Goal: Navigation & Orientation: Find specific page/section

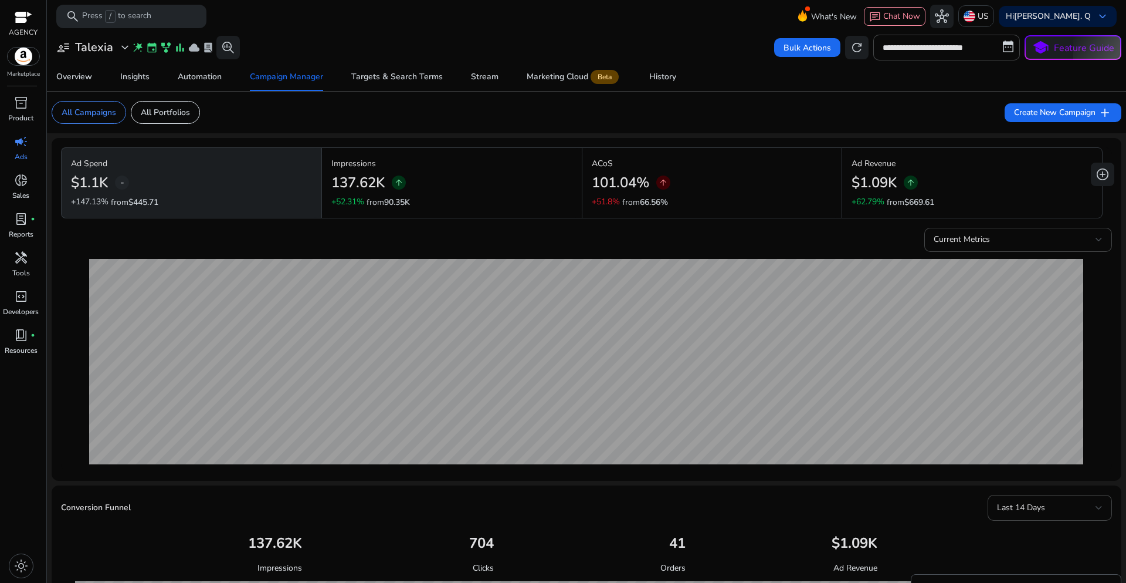
scroll to position [90, 0]
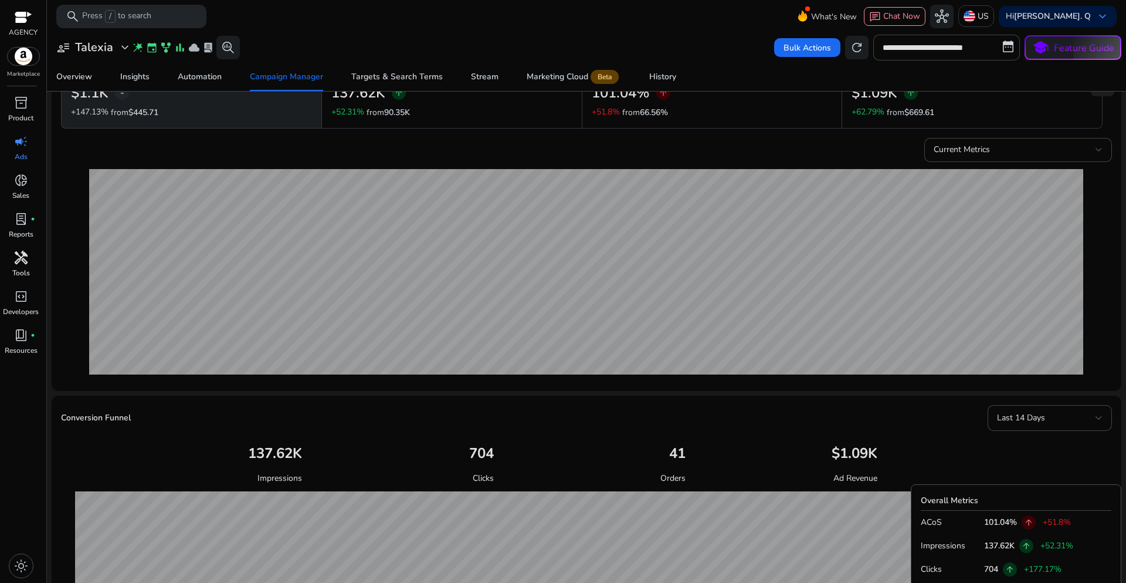
click at [24, 262] on span "handyman" at bounding box center [21, 257] width 14 height 14
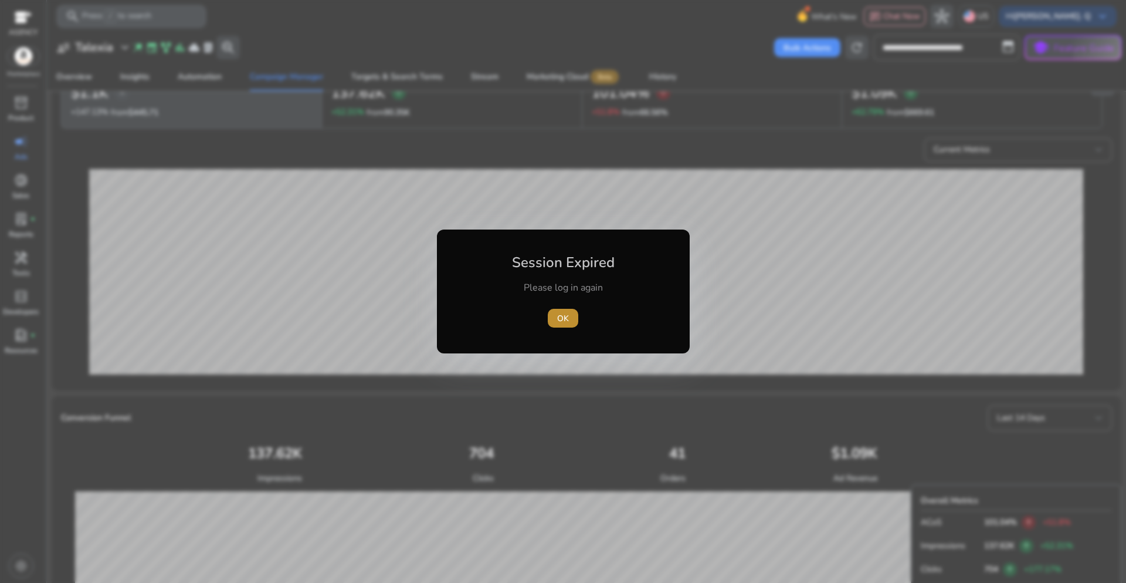
click at [560, 320] on span "OK" at bounding box center [563, 318] width 12 height 12
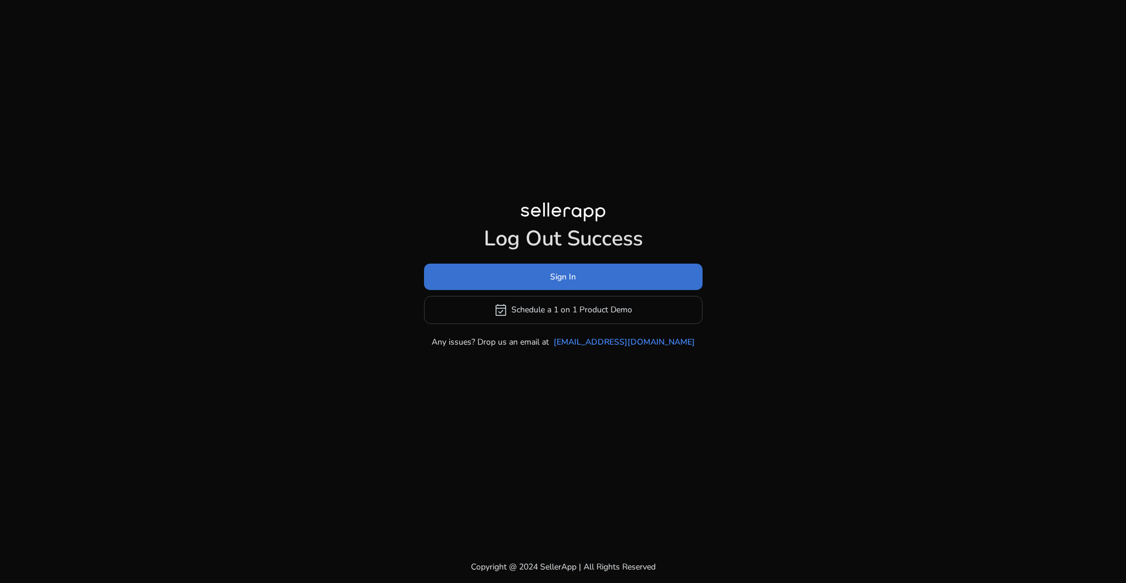
click at [581, 281] on span at bounding box center [563, 276] width 279 height 28
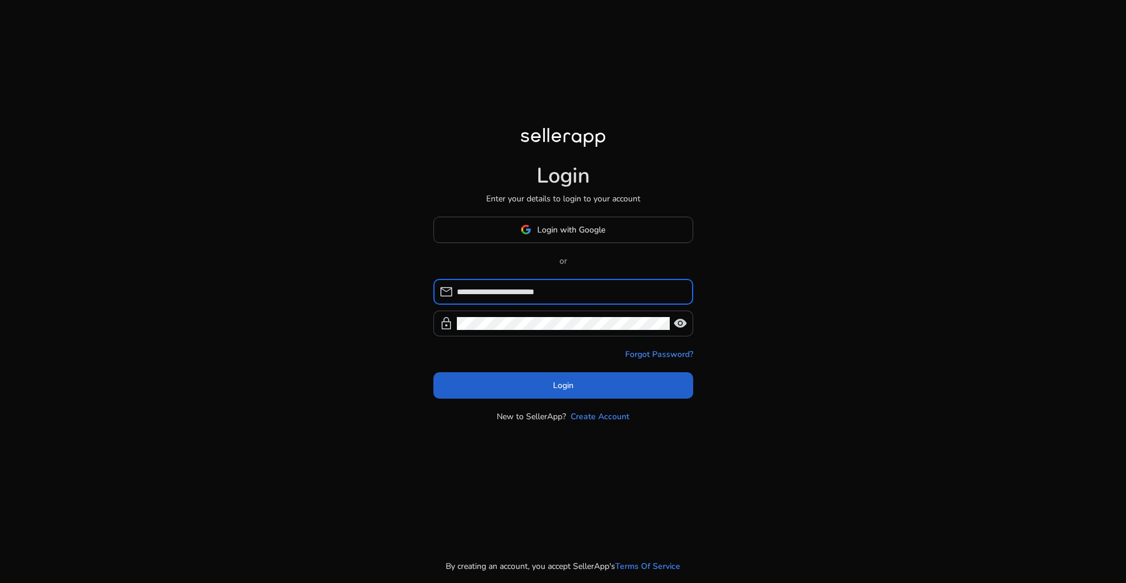
click at [560, 384] on span "Login" at bounding box center [563, 385] width 21 height 12
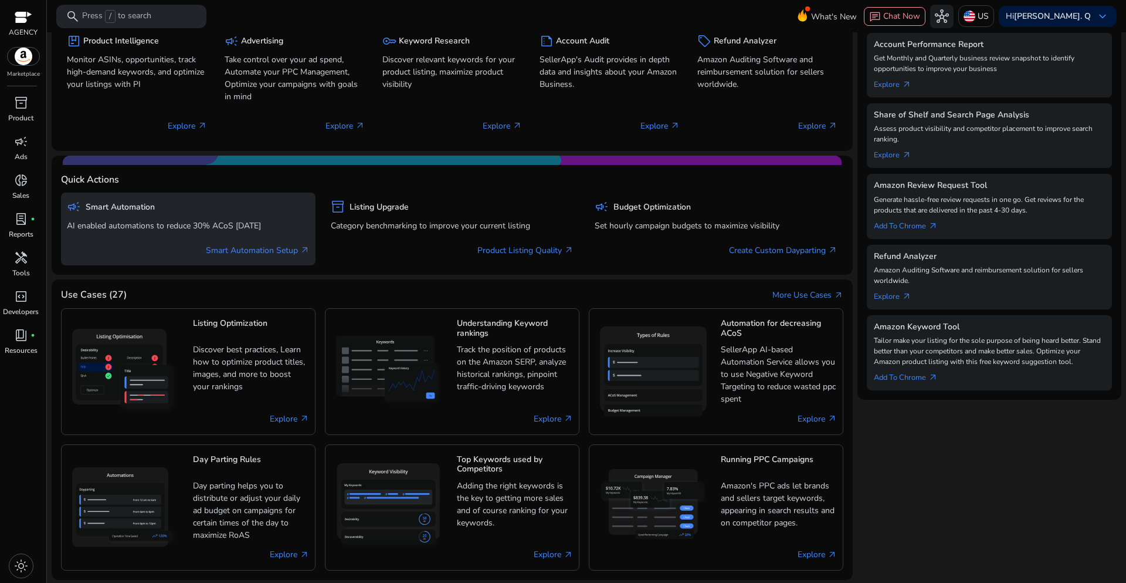
scroll to position [203, 0]
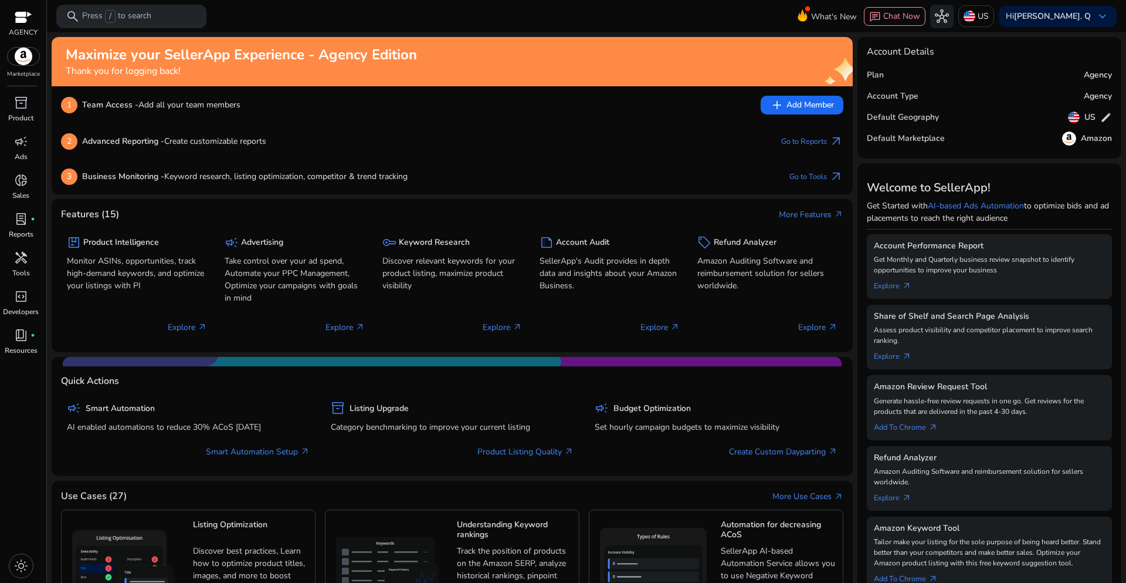
scroll to position [203, 0]
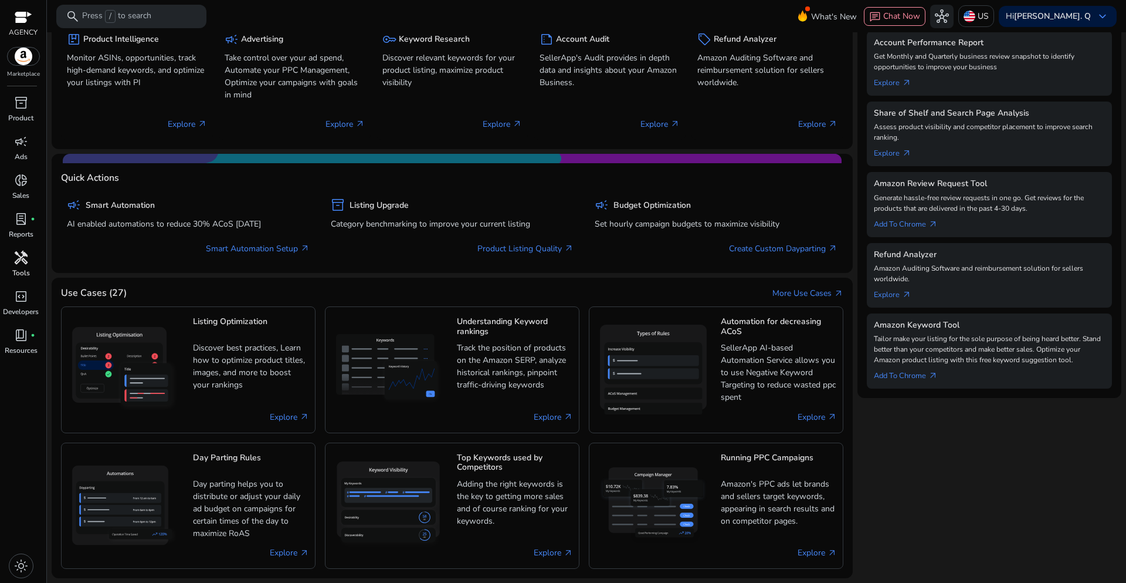
click at [26, 275] on p "Tools" at bounding box center [21, 273] width 18 height 11
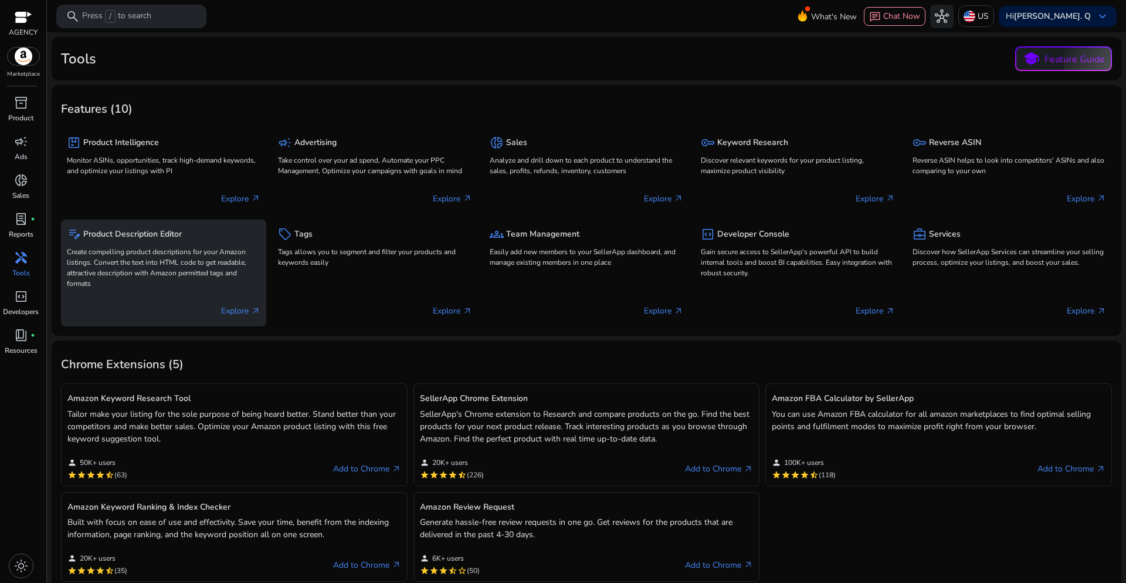
scroll to position [8, 0]
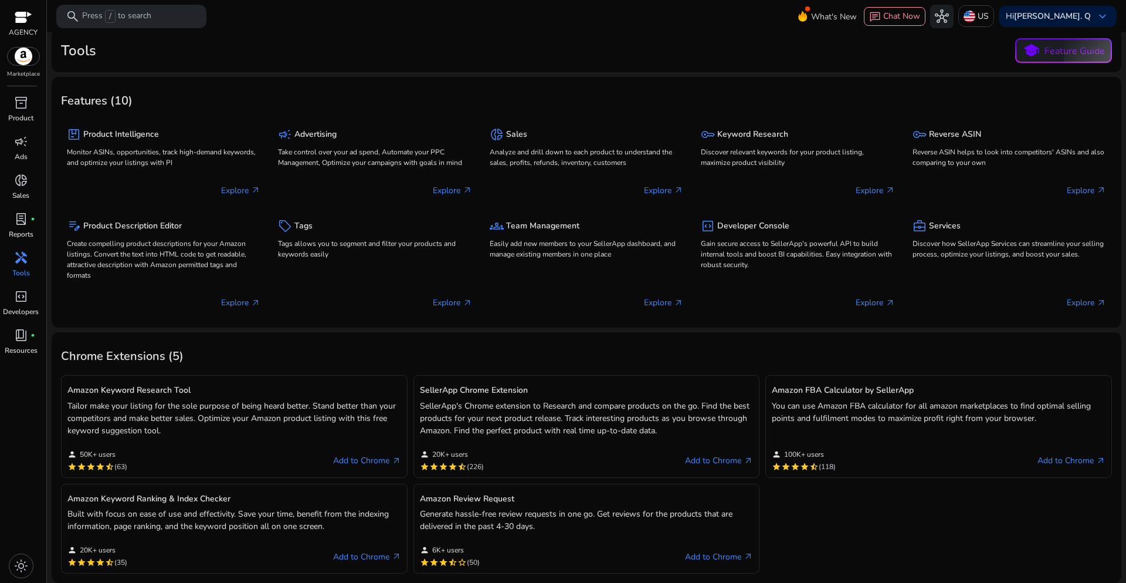
click at [473, 390] on h5 "SellerApp Chrome Extension" at bounding box center [587, 390] width 334 height 10
click at [700, 456] on link "Add to Chrome arrow_outward" at bounding box center [719, 460] width 68 height 14
click at [21, 152] on p "Ads" at bounding box center [21, 156] width 13 height 11
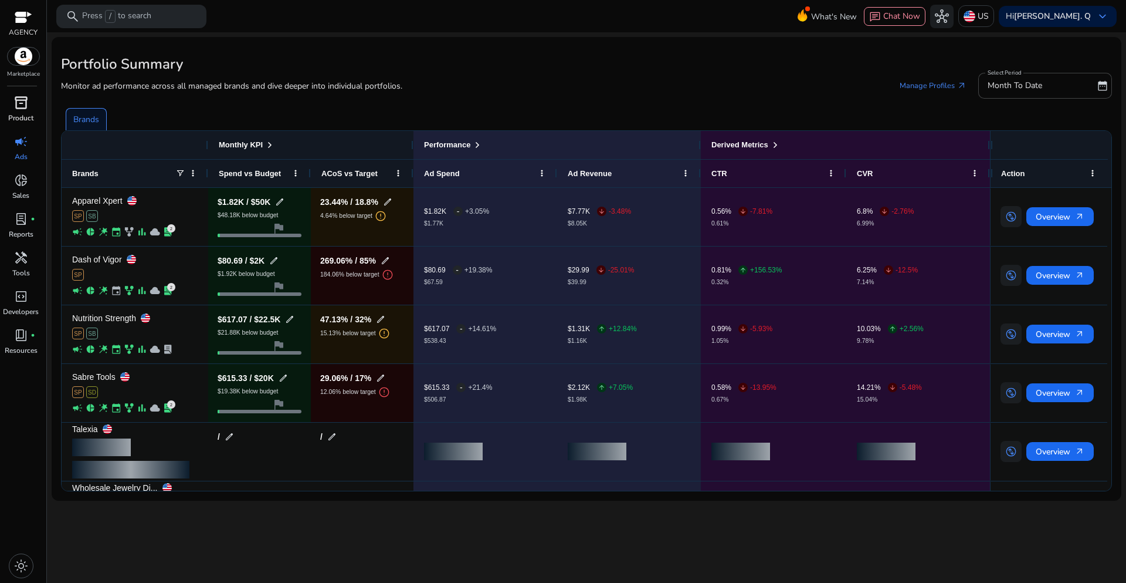
click at [20, 113] on p "Product" at bounding box center [20, 118] width 25 height 11
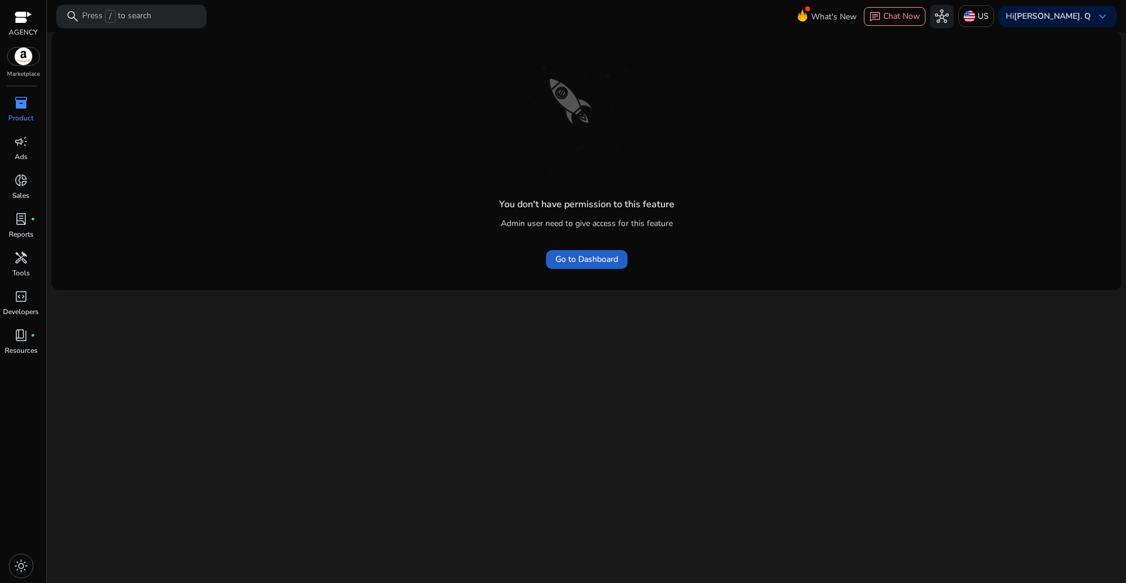
click at [566, 258] on span "Go to Dashboard" at bounding box center [587, 259] width 63 height 12
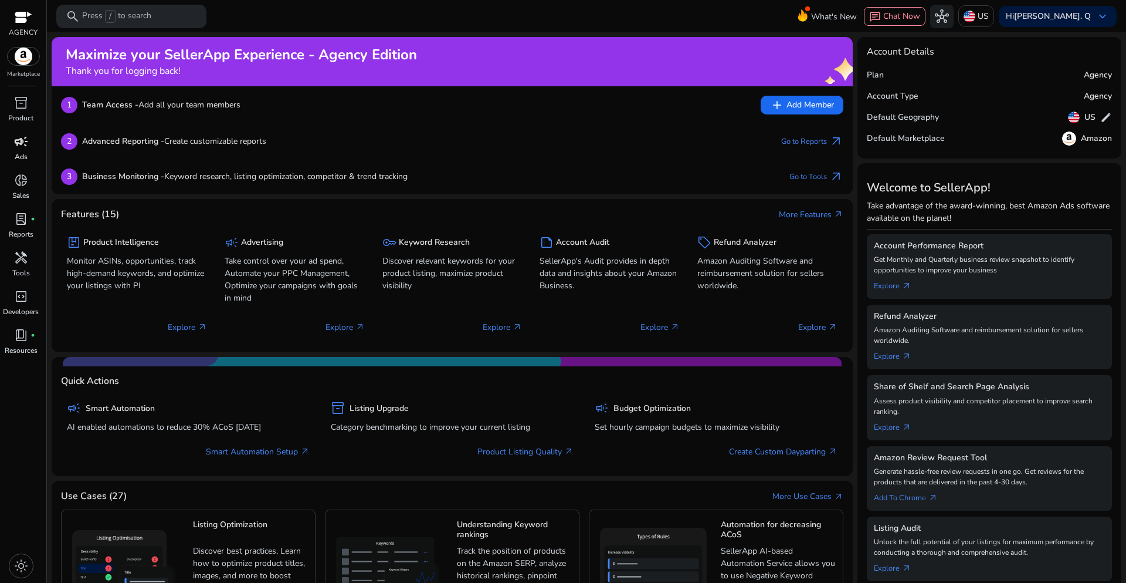
click at [19, 150] on div "campaign" at bounding box center [21, 141] width 33 height 19
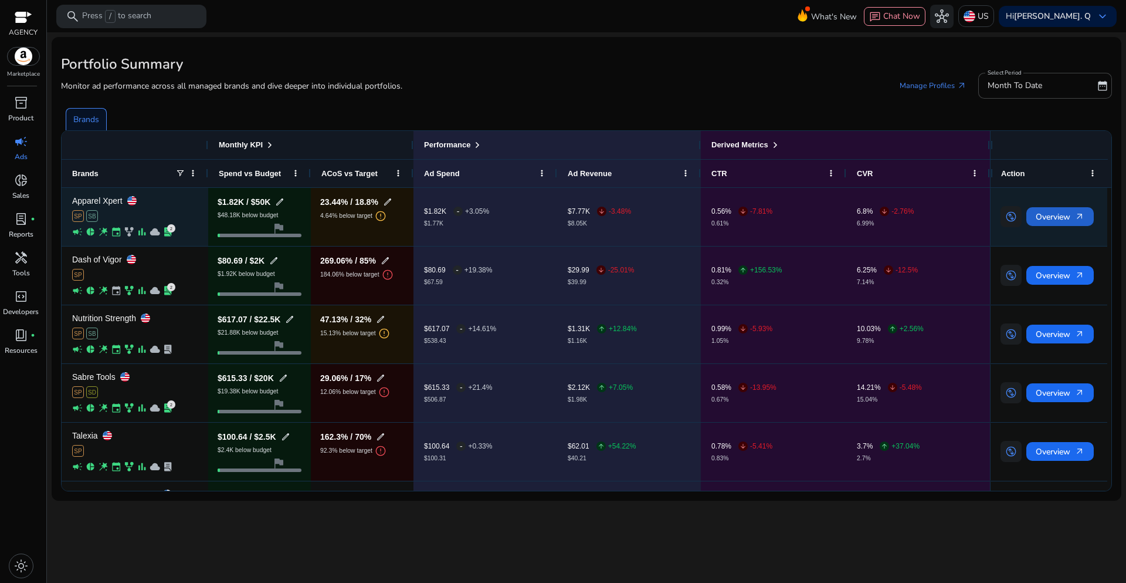
click at [1047, 218] on span "Overview arrow_outward" at bounding box center [1060, 217] width 49 height 24
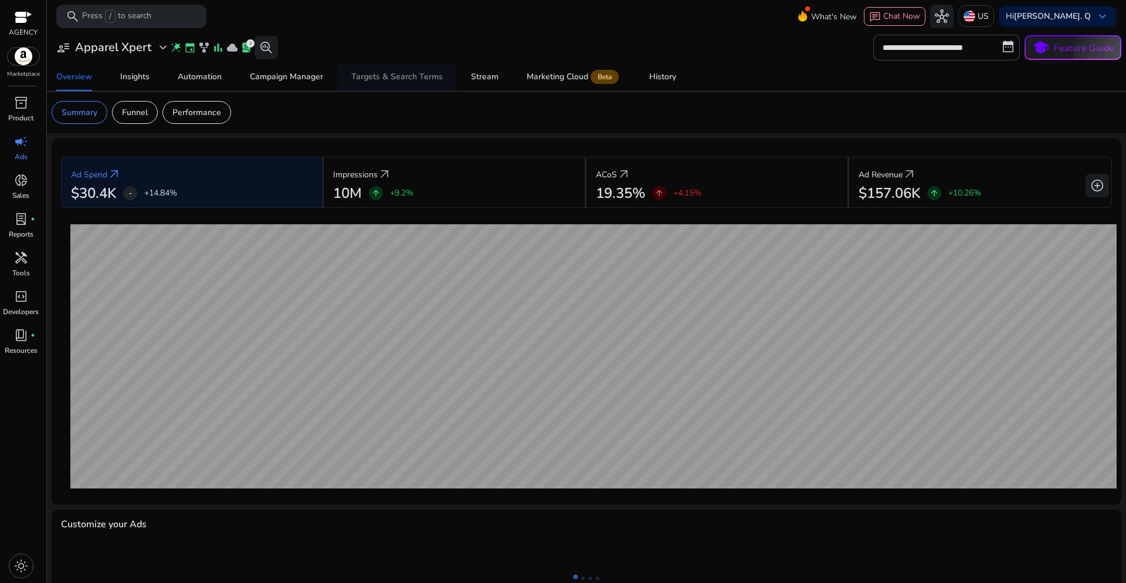
click at [393, 79] on div "Targets & Search Terms" at bounding box center [397, 77] width 92 height 8
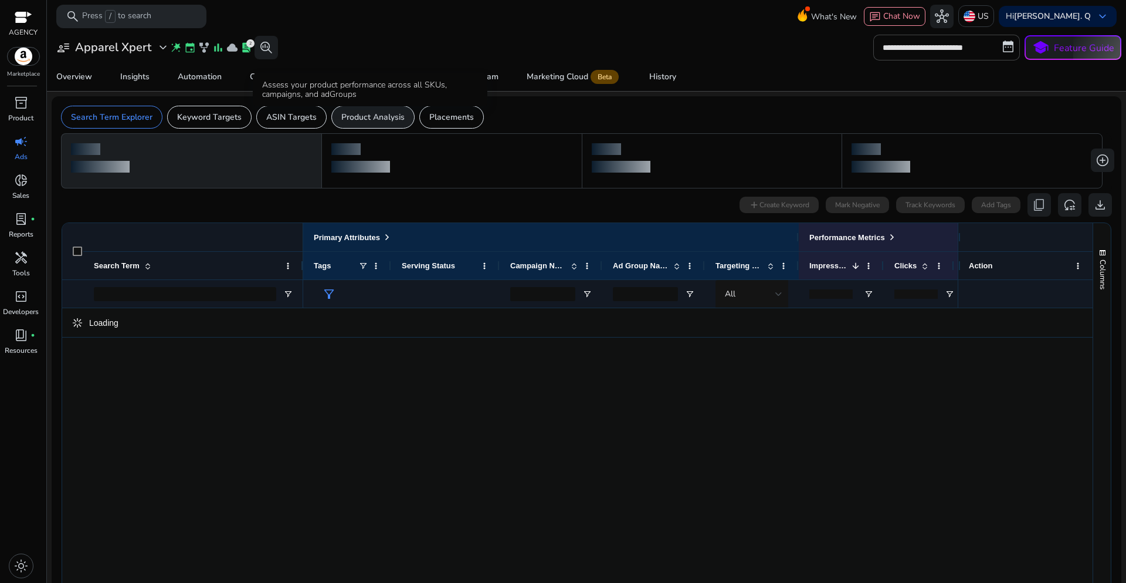
click at [375, 117] on p "Product Analysis" at bounding box center [372, 117] width 63 height 12
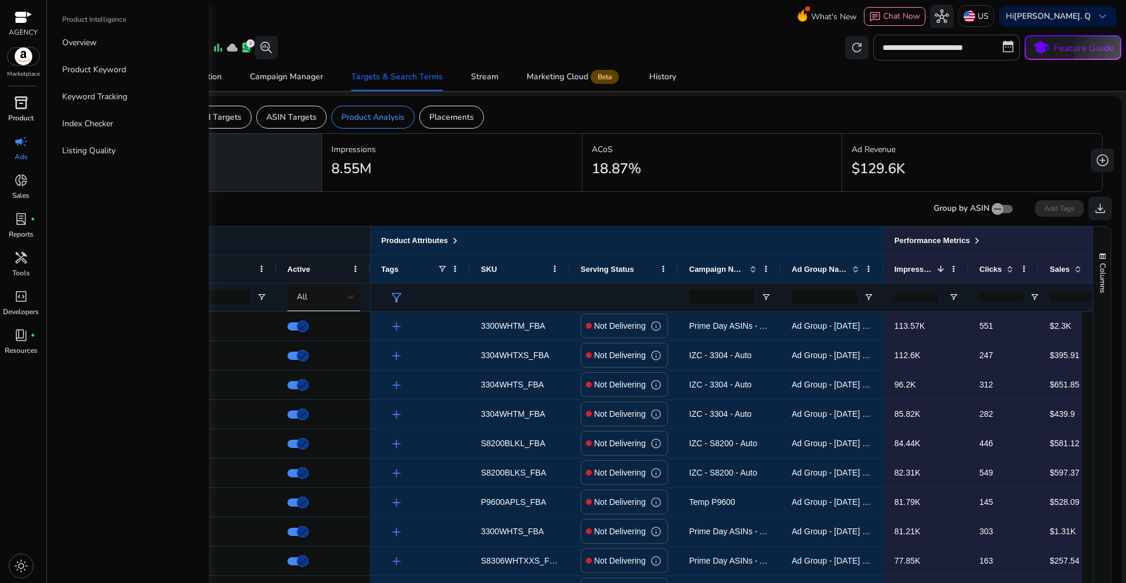
click at [19, 115] on p "Product" at bounding box center [20, 118] width 25 height 11
